Goal: Transaction & Acquisition: Purchase product/service

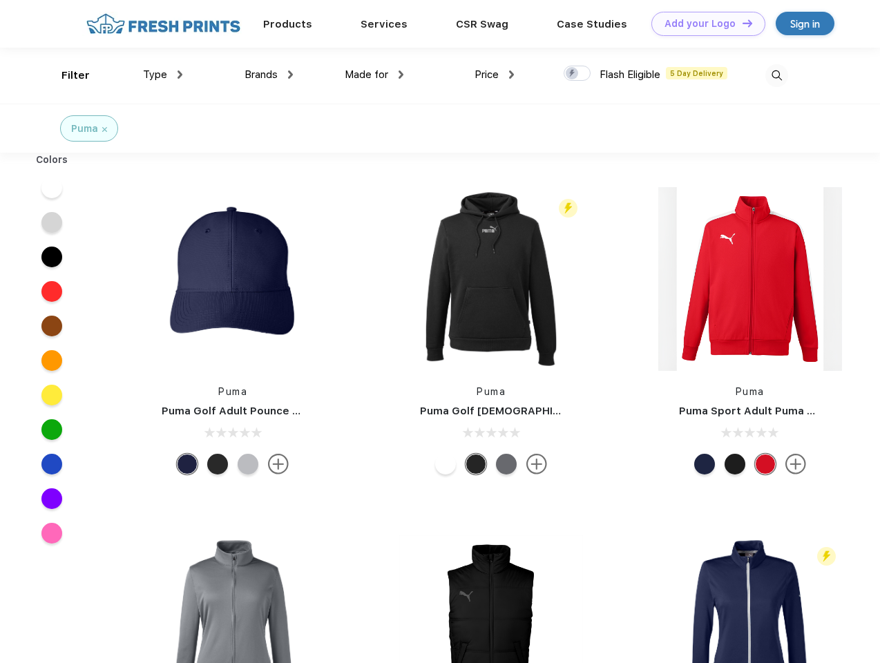
click at [703, 23] on link "Add your Logo Design Tool" at bounding box center [708, 24] width 114 height 24
click at [0, 0] on div "Design Tool" at bounding box center [0, 0] width 0 height 0
click at [741, 23] on link "Add your Logo Design Tool" at bounding box center [708, 24] width 114 height 24
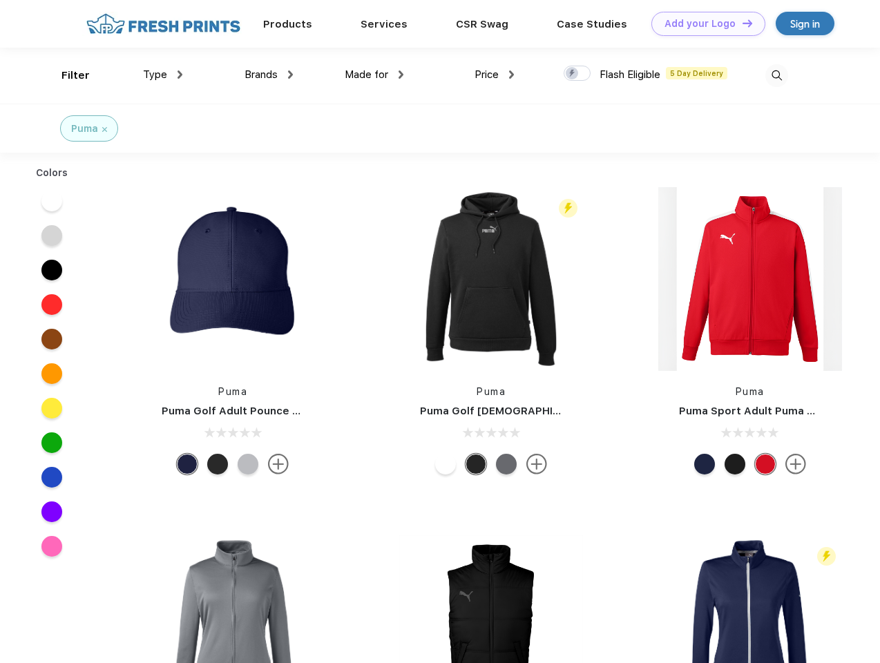
click at [66, 75] on div "Filter" at bounding box center [75, 76] width 28 height 16
click at [163, 75] on span "Type" at bounding box center [155, 74] width 24 height 12
click at [269, 75] on span "Brands" at bounding box center [261, 74] width 33 height 12
click at [374, 75] on span "Made for" at bounding box center [367, 74] width 44 height 12
click at [495, 75] on span "Price" at bounding box center [487, 74] width 24 height 12
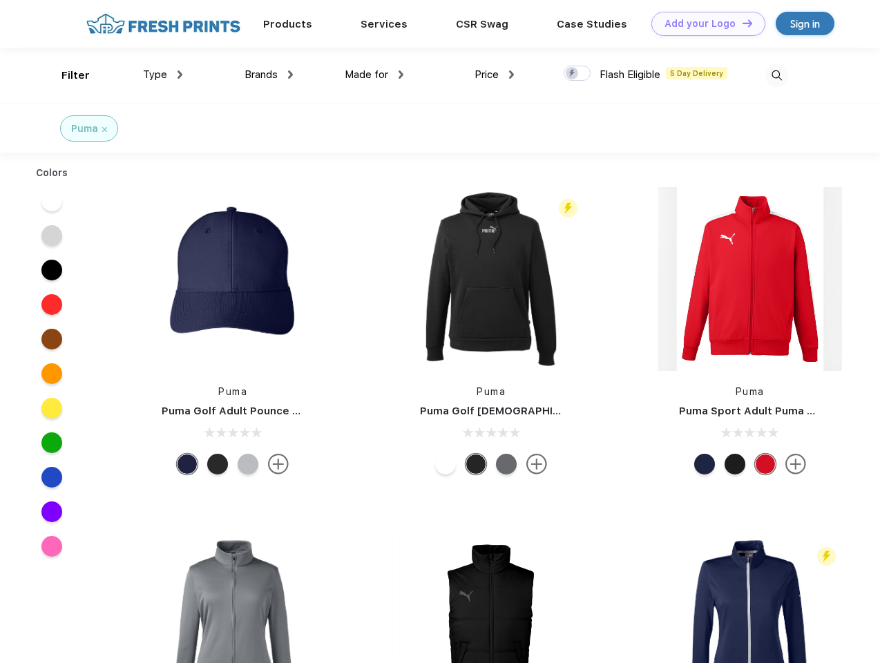
click at [577, 74] on div at bounding box center [577, 73] width 27 height 15
click at [573, 74] on input "checkbox" at bounding box center [568, 69] width 9 height 9
click at [776, 75] on img at bounding box center [776, 75] width 23 height 23
